Goal: Task Accomplishment & Management: Use online tool/utility

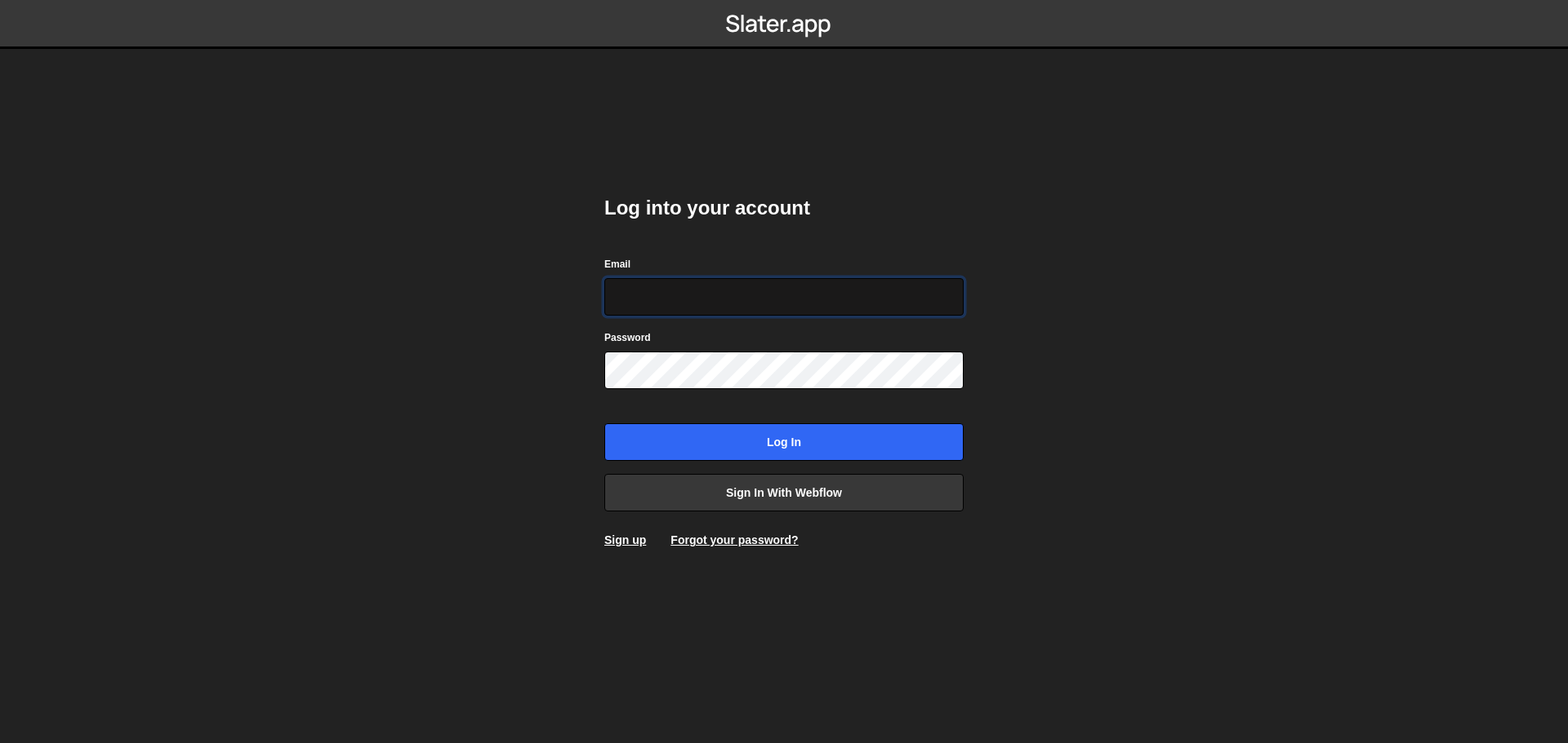
type input "alexandre@mekaa.co"
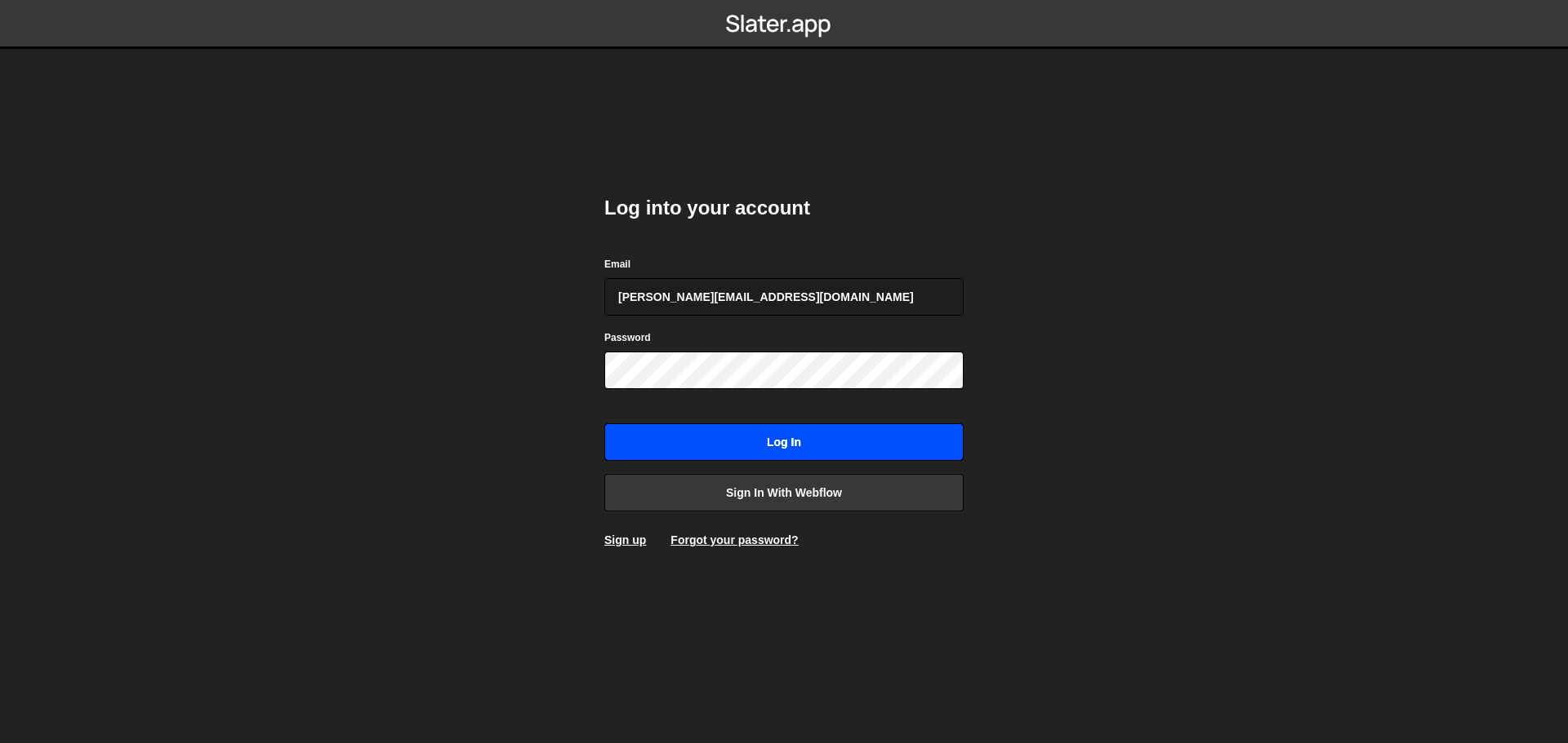
click at [811, 447] on input "Log in" at bounding box center [784, 442] width 359 height 37
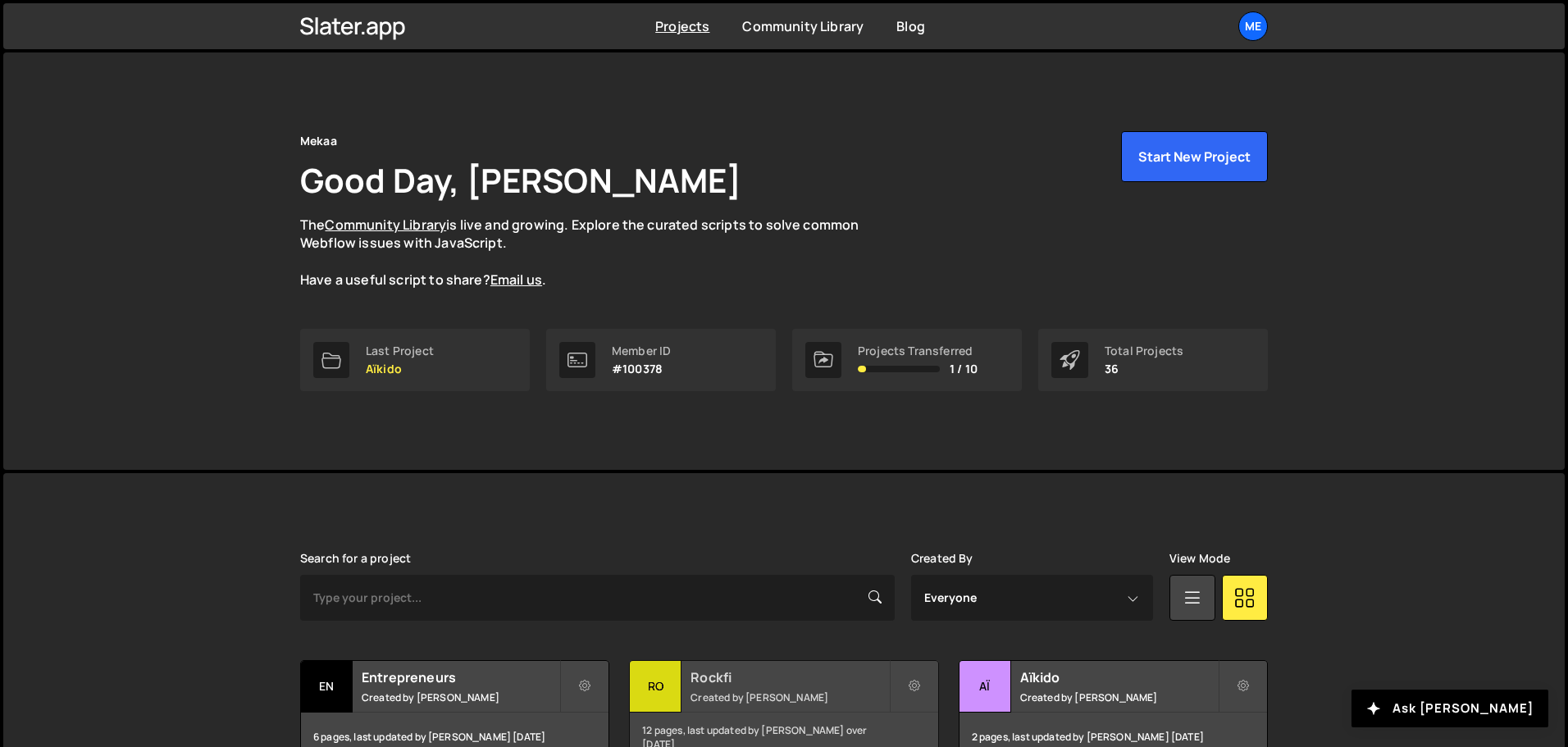
click at [748, 675] on h2 "Rockfi" at bounding box center [789, 677] width 197 height 18
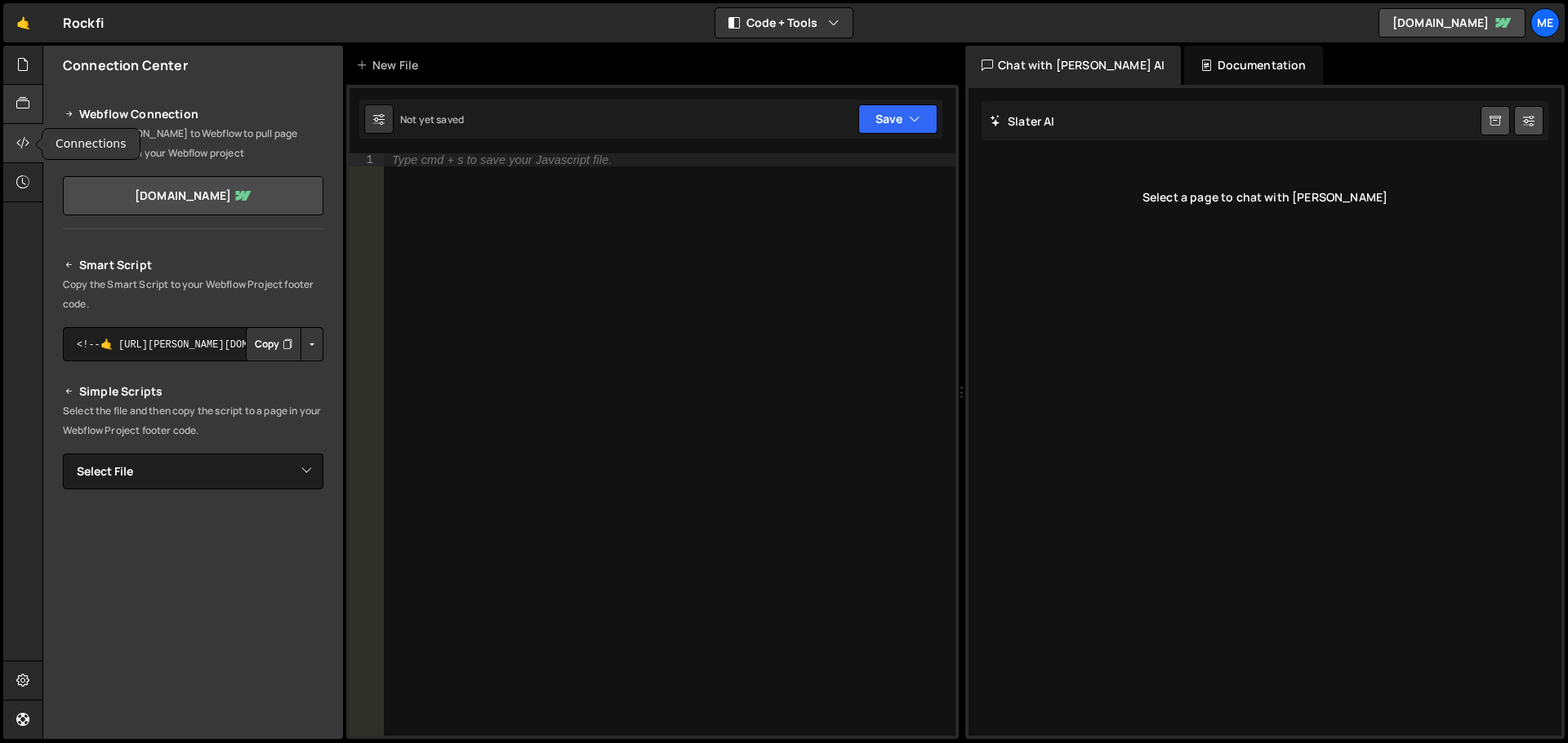
click at [20, 115] on div at bounding box center [23, 104] width 40 height 39
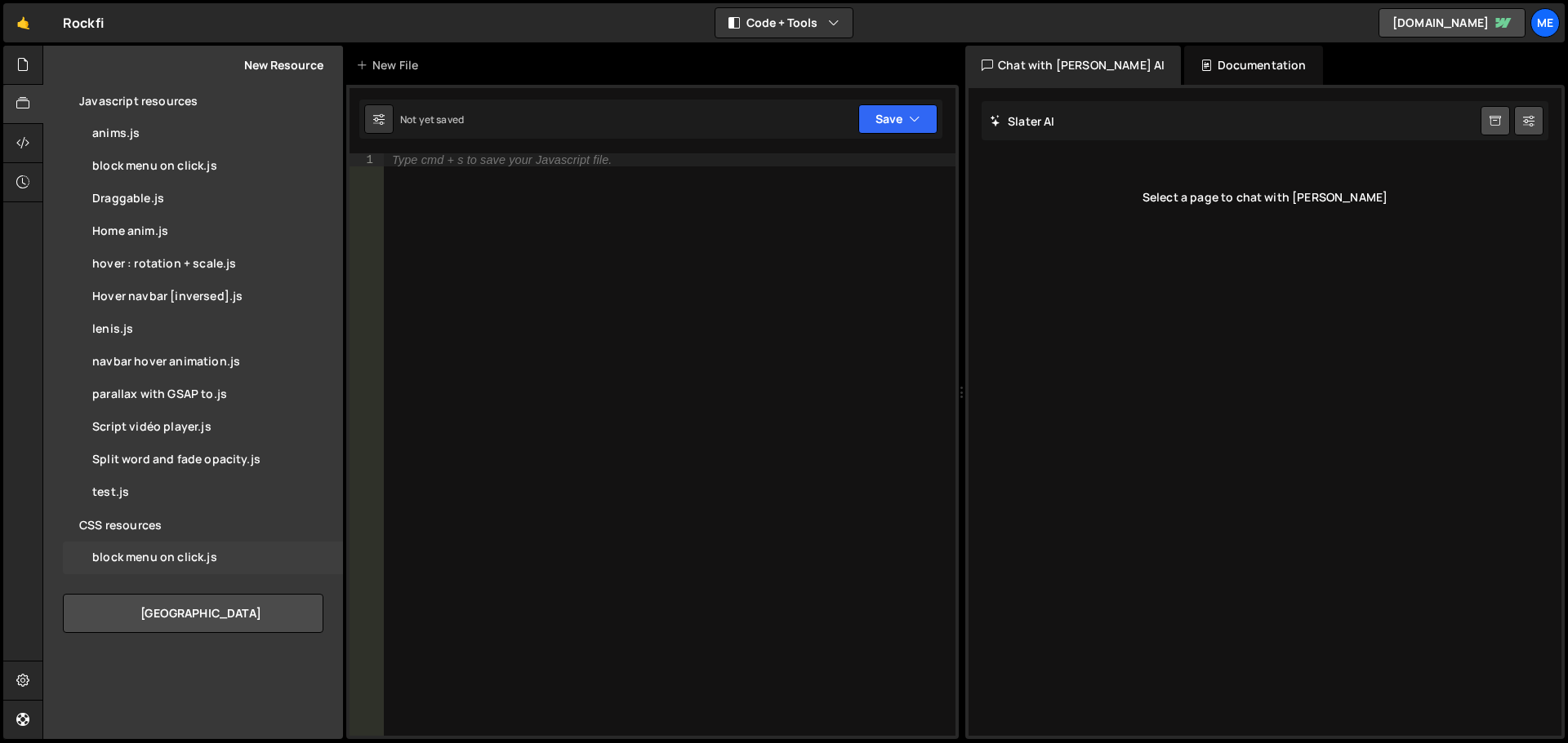
click at [135, 548] on div "block menu on click.js 0" at bounding box center [202, 558] width 280 height 32
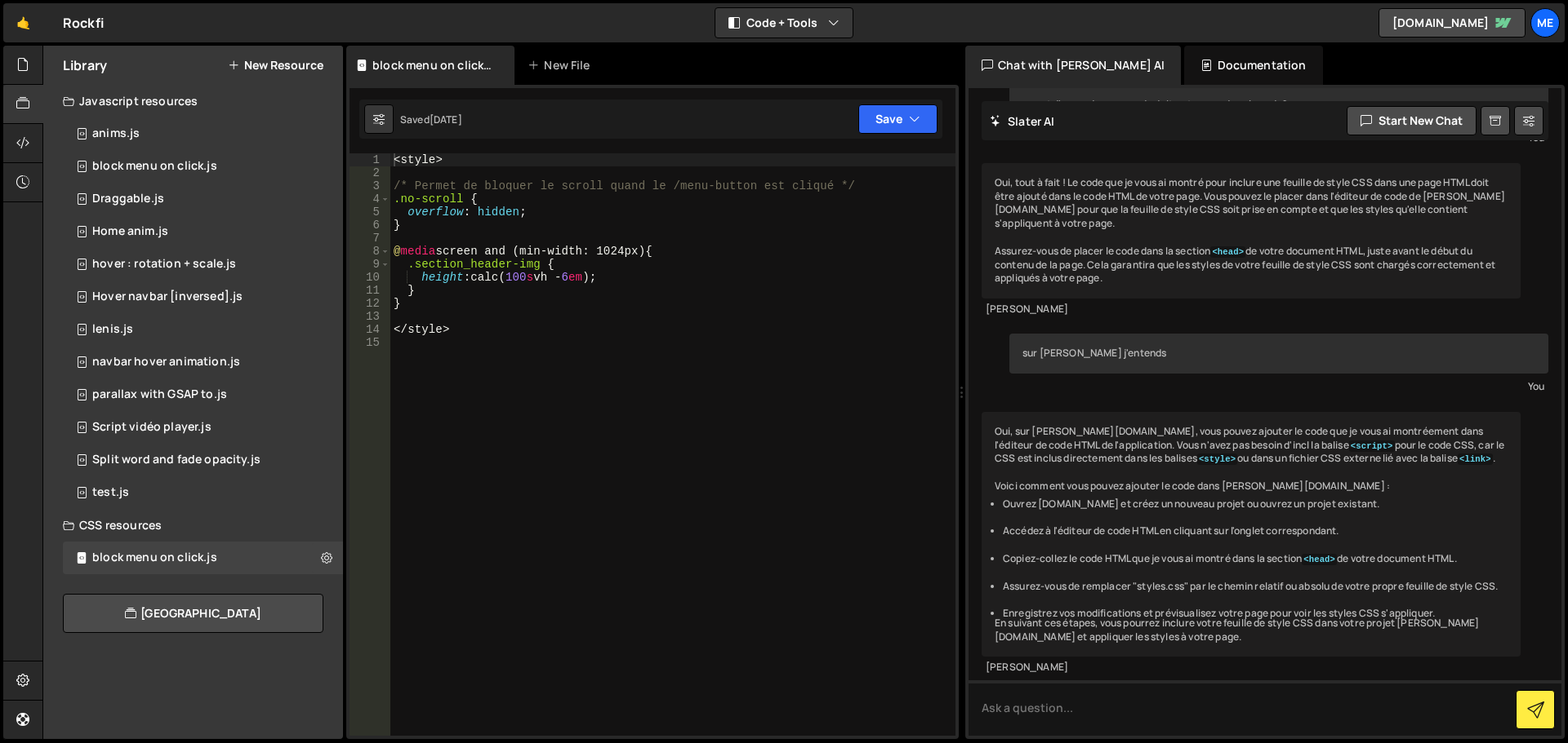
scroll to position [624, 0]
click at [14, 71] on div at bounding box center [23, 65] width 40 height 39
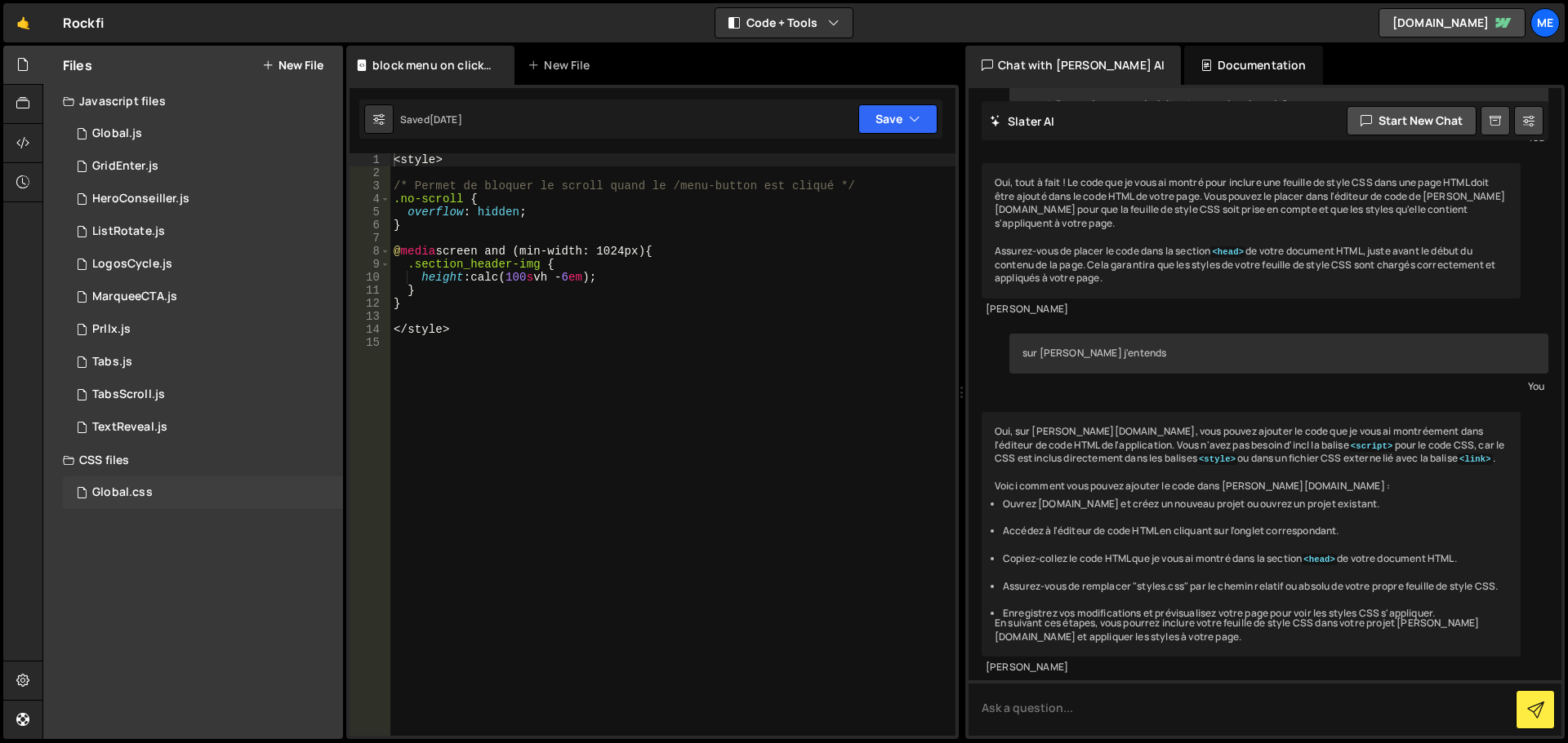
click at [164, 497] on div "Global.css 0" at bounding box center [202, 493] width 280 height 32
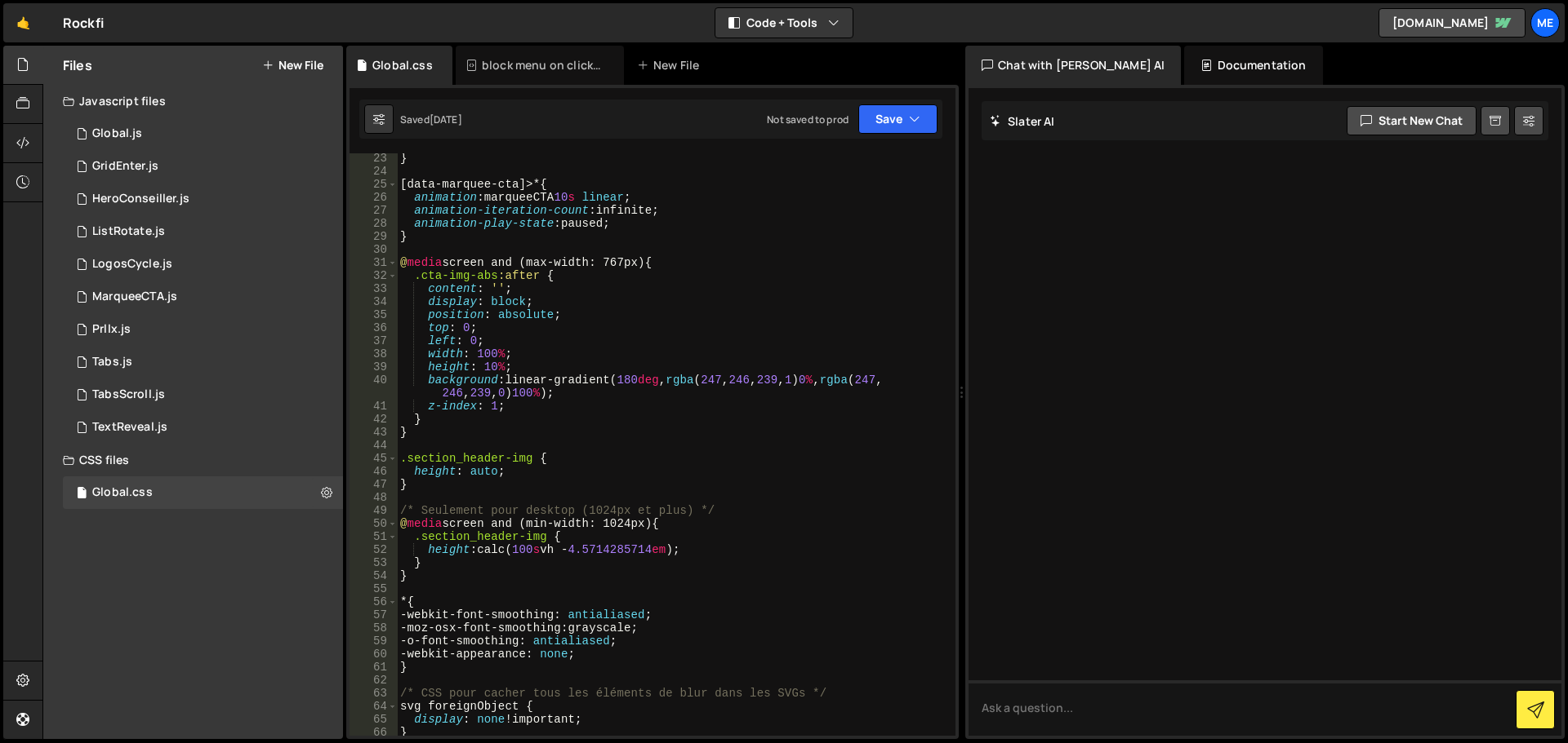
scroll to position [289, 0]
